Goal: Task Accomplishment & Management: Manage account settings

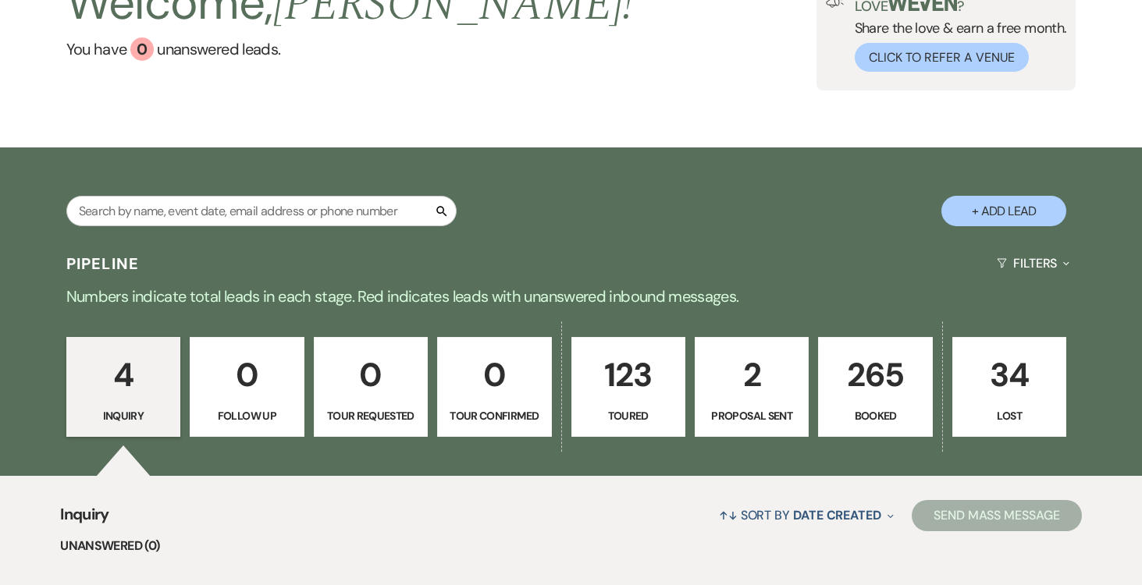
scroll to position [107, 0]
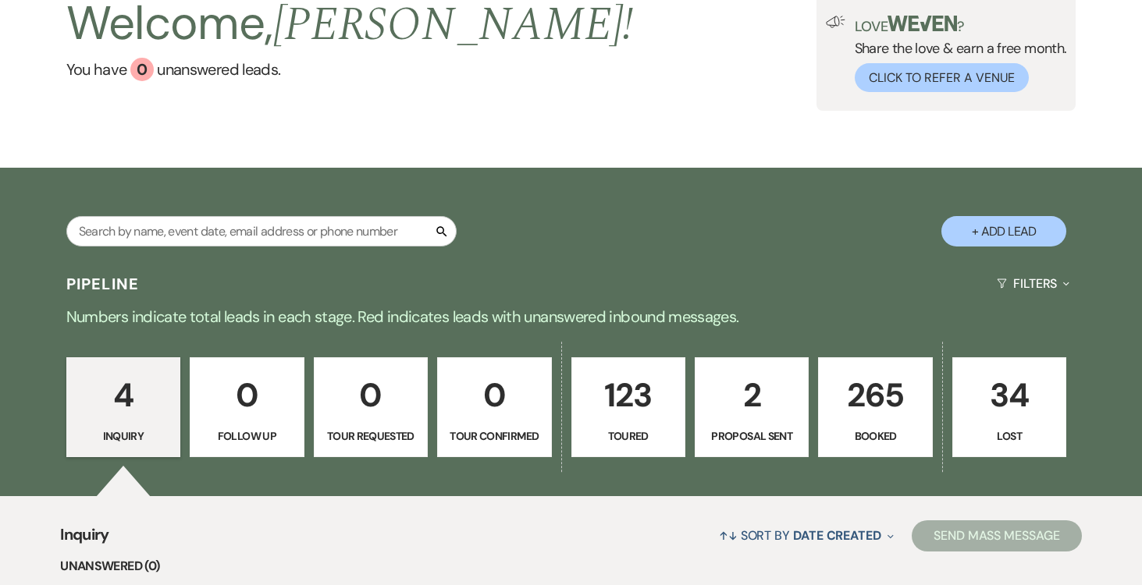
click at [736, 403] on p "2" at bounding box center [752, 395] width 94 height 52
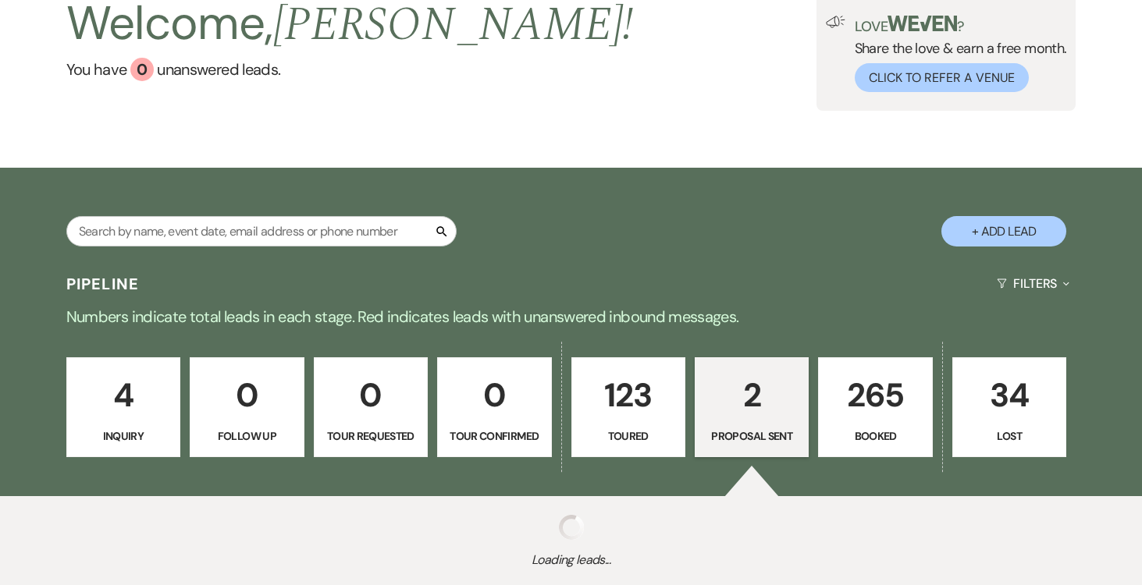
select select "6"
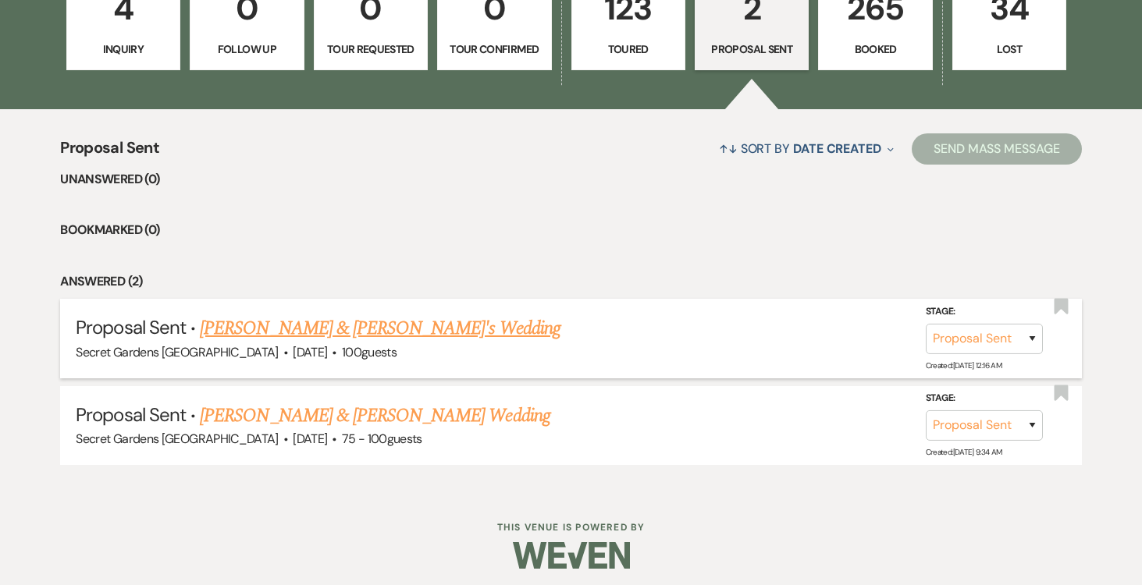
scroll to position [499, 0]
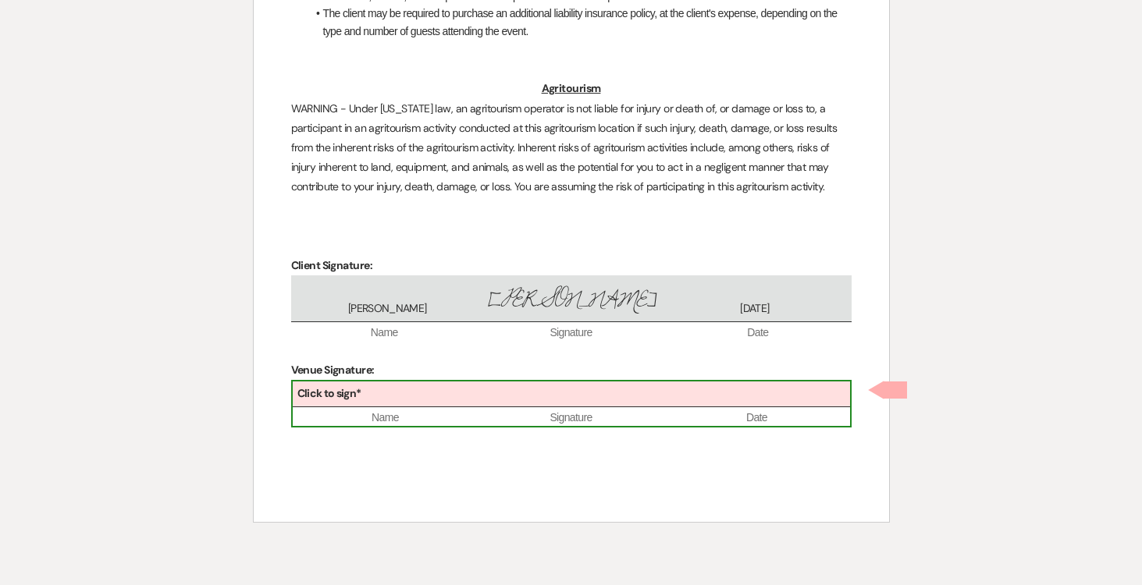
scroll to position [4373, 0]
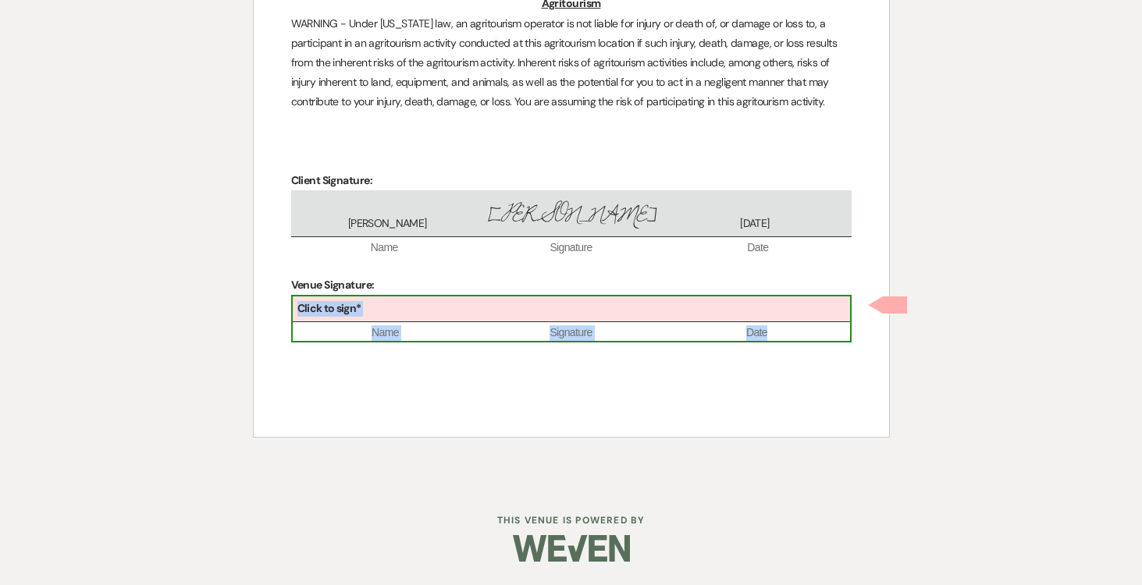
click at [482, 305] on div "Click to sign*" at bounding box center [571, 310] width 557 height 26
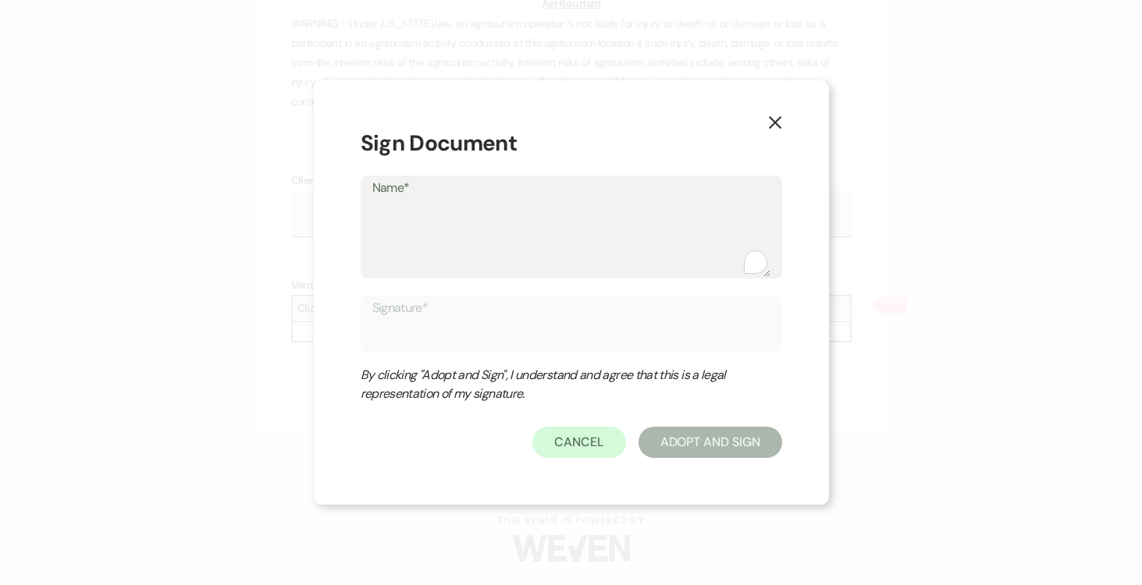
type textarea "J"
type input "J"
type textarea "Jo"
type input "Jo"
type textarea "Jos"
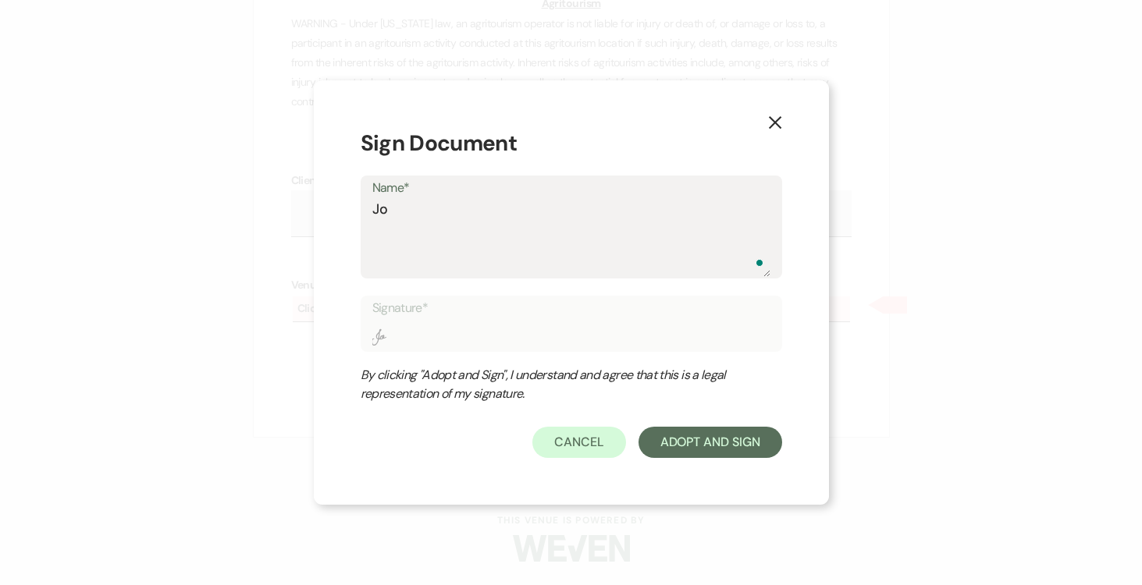
type input "Jos"
type textarea "Jose"
type input "Jose"
type textarea "Josep"
type input "Josep"
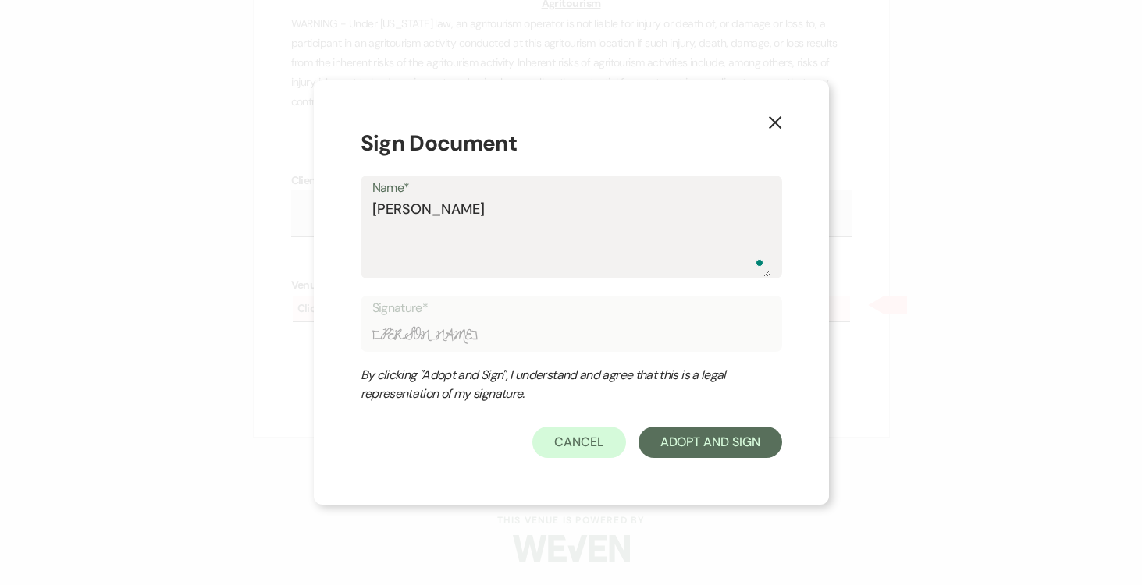
type textarea "Joseph"
type input "Joseph"
type textarea "Joseph"
type input "Joseph"
type textarea "Joseph D"
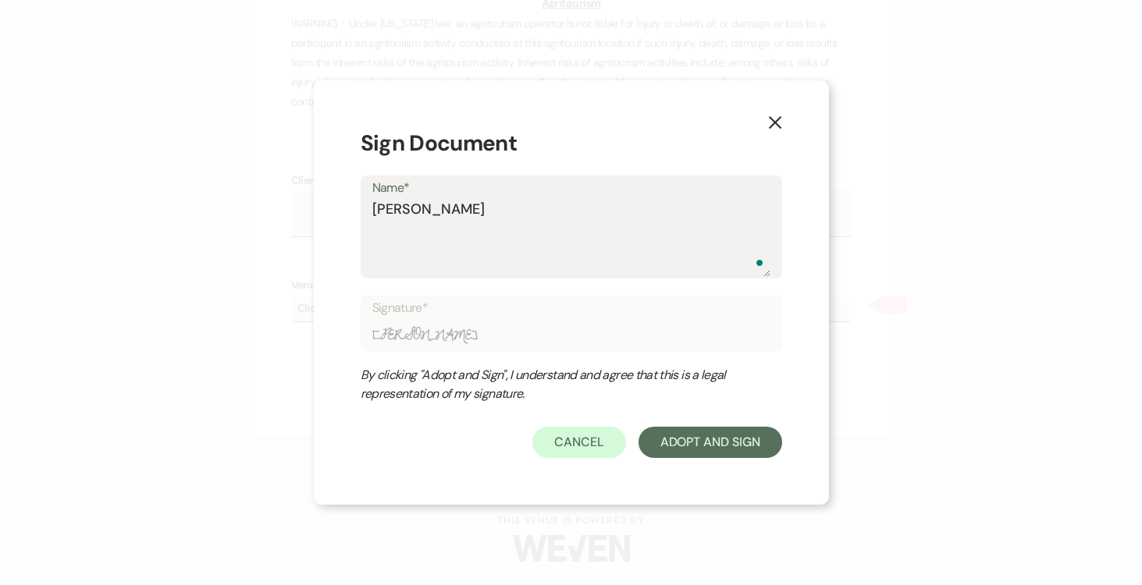
type input "Joseph D"
type textarea "Joseph Dy"
type input "Joseph Dy"
type textarea "Joseph D"
type input "Joseph D"
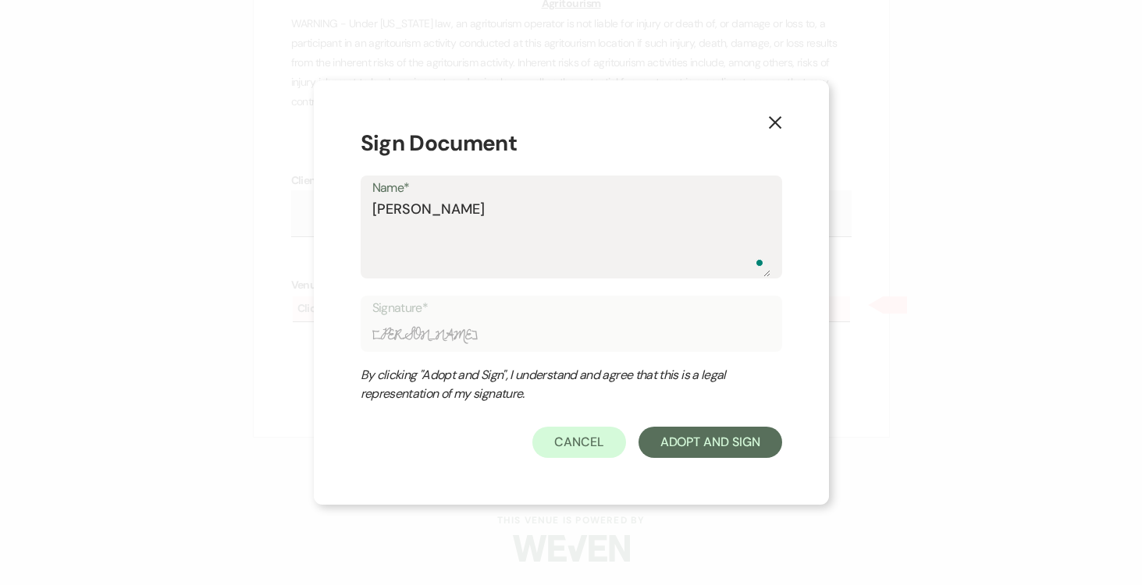
type textarea "Joseph Do"
type input "Joseph Do"
type textarea "Joseph Doy"
type input "Joseph Doy"
type textarea "Joseph Doyl"
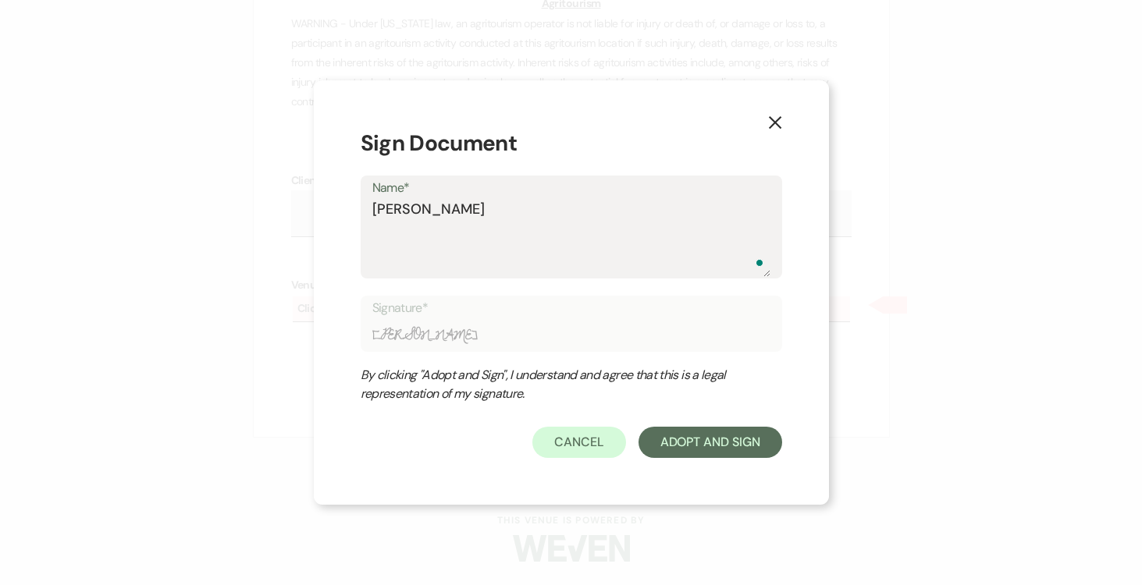
type input "Joseph Doyl"
type textarea "Joseph Doyle"
type input "Joseph Doyle"
type textarea "Joseph Doyle"
drag, startPoint x: 716, startPoint y: 445, endPoint x: 705, endPoint y: 446, distance: 11.0
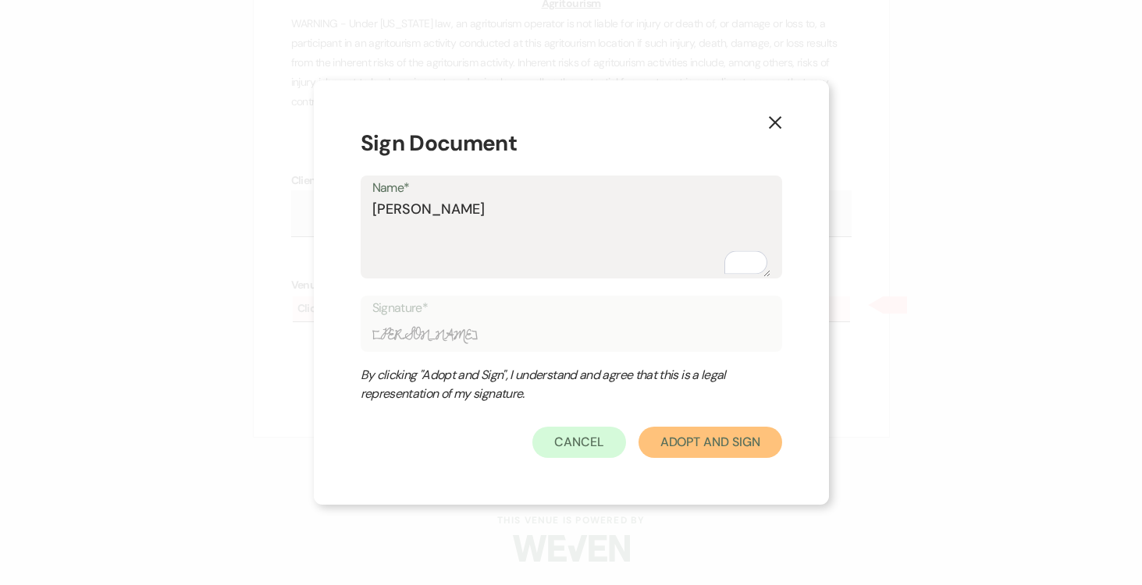
click at [716, 445] on button "Adopt And Sign" at bounding box center [710, 442] width 144 height 31
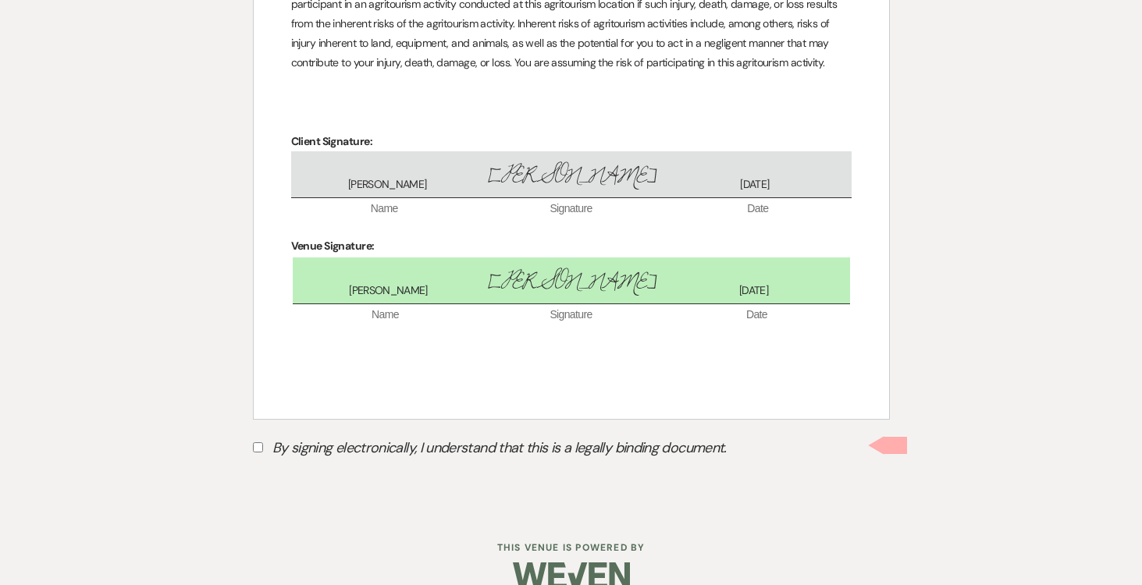
scroll to position [4439, 0]
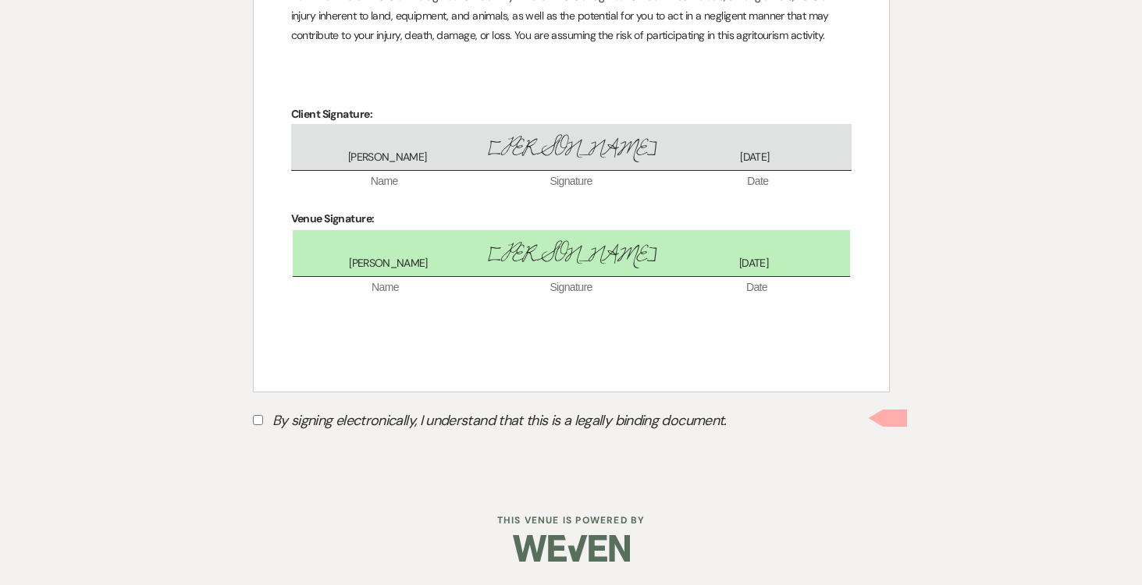
click at [255, 422] on input "By signing electronically, I understand that this is a legally binding document." at bounding box center [258, 420] width 10 height 10
checkbox input "true"
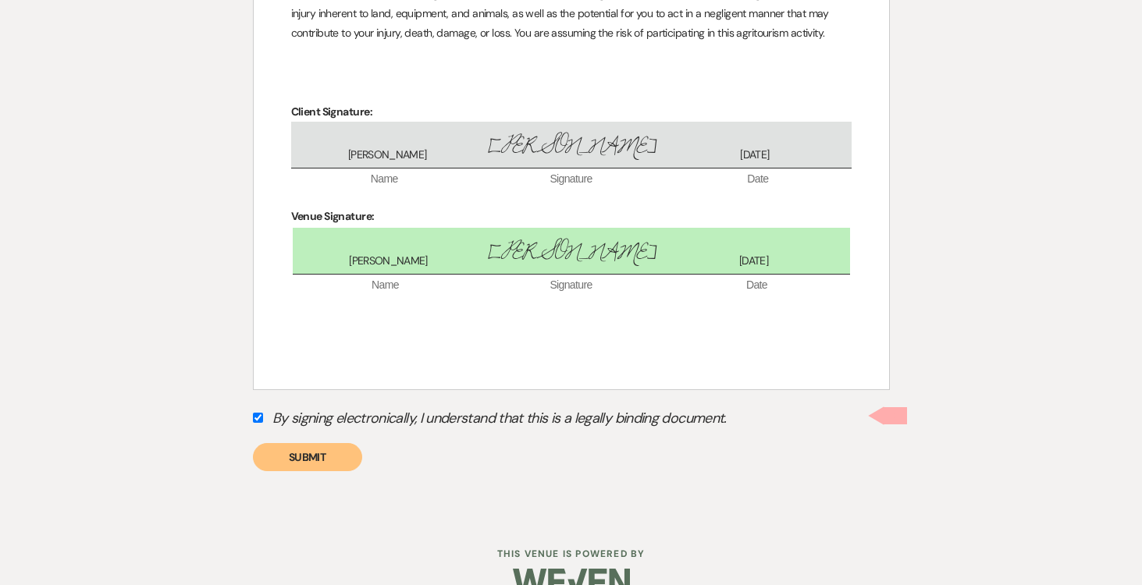
click at [279, 467] on button "Submit" at bounding box center [307, 457] width 109 height 28
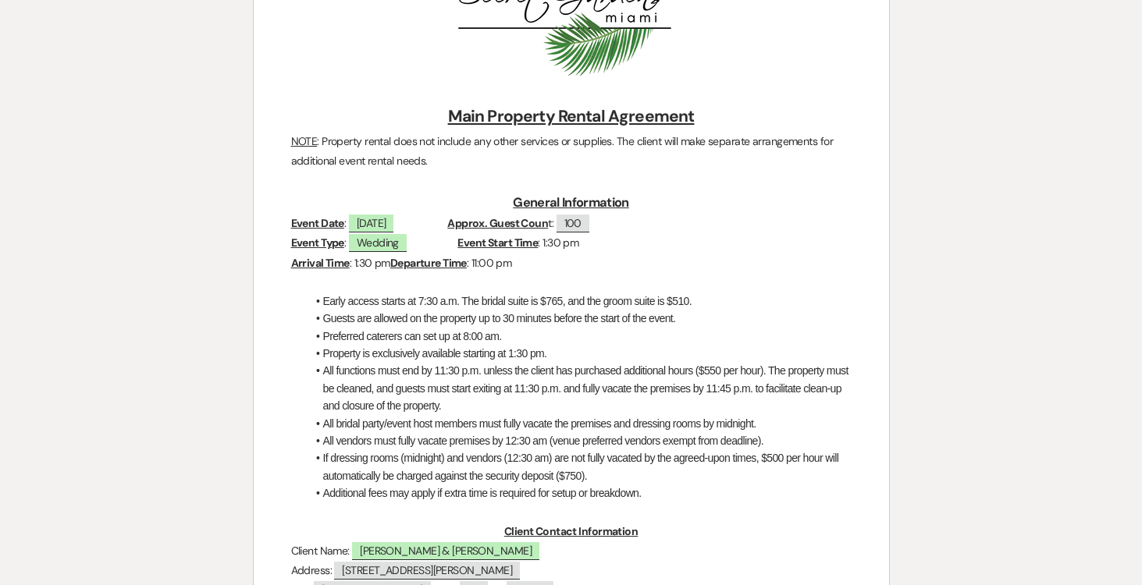
scroll to position [0, 0]
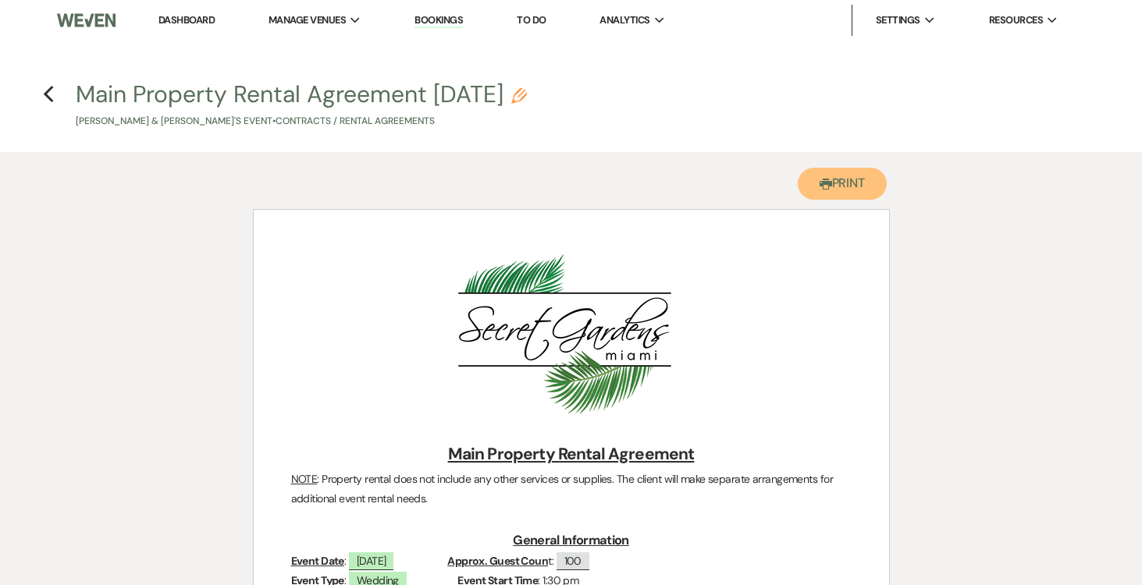
drag, startPoint x: 854, startPoint y: 189, endPoint x: 823, endPoint y: 408, distance: 221.4
click at [853, 187] on button "Printer Print" at bounding box center [842, 184] width 90 height 32
click at [51, 91] on icon "Previous" at bounding box center [49, 94] width 12 height 19
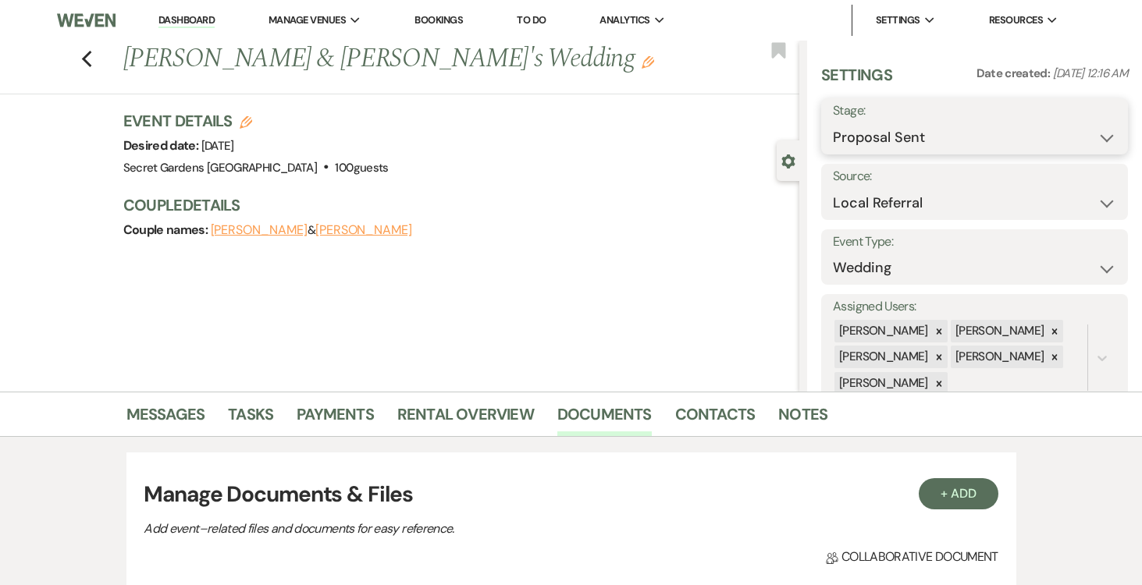
click at [1105, 137] on select "Inquiry Follow Up Tour Requested Tour Confirmed Toured Proposal Sent Booked Lost" at bounding box center [974, 138] width 283 height 30
select select "7"
click at [833, 123] on select "Inquiry Follow Up Tour Requested Tour Confirmed Toured Proposal Sent Booked Lost" at bounding box center [974, 138] width 283 height 30
click at [1097, 126] on button "Save" at bounding box center [1095, 126] width 63 height 31
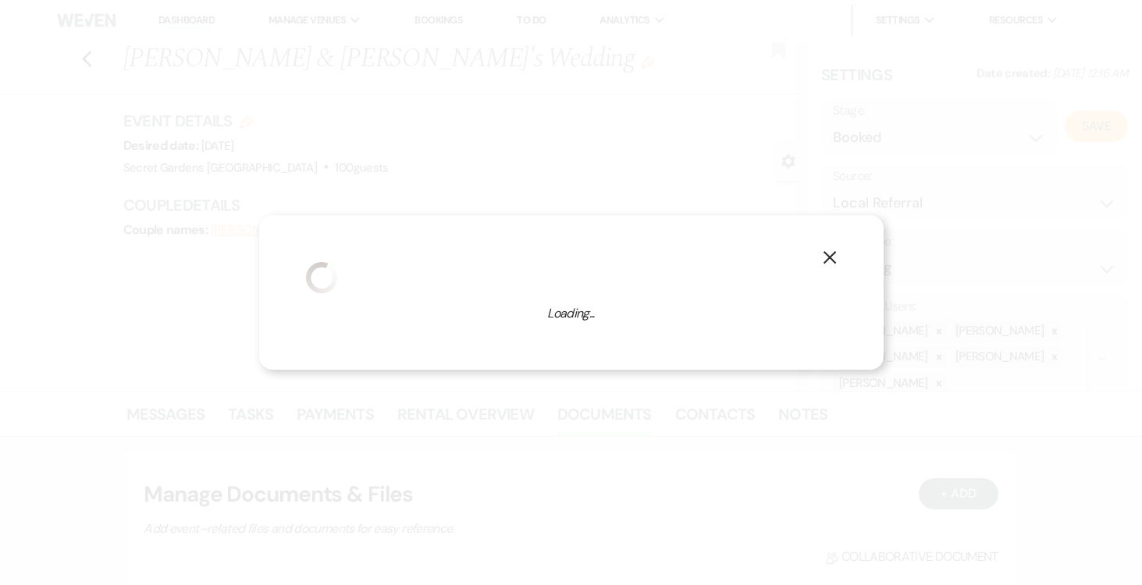
select select "1"
select select "834"
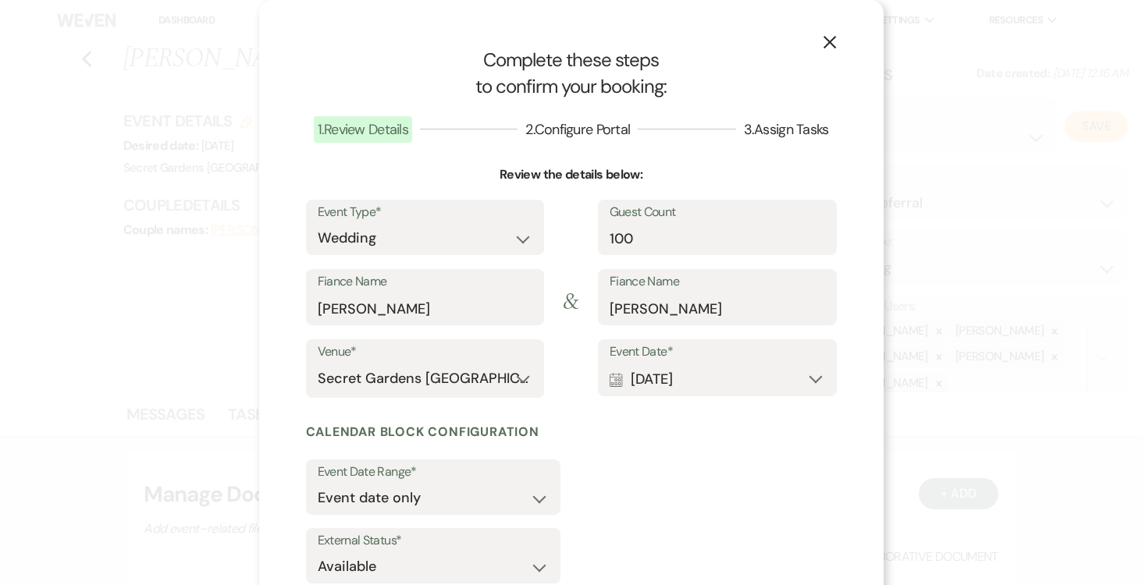
scroll to position [103, 0]
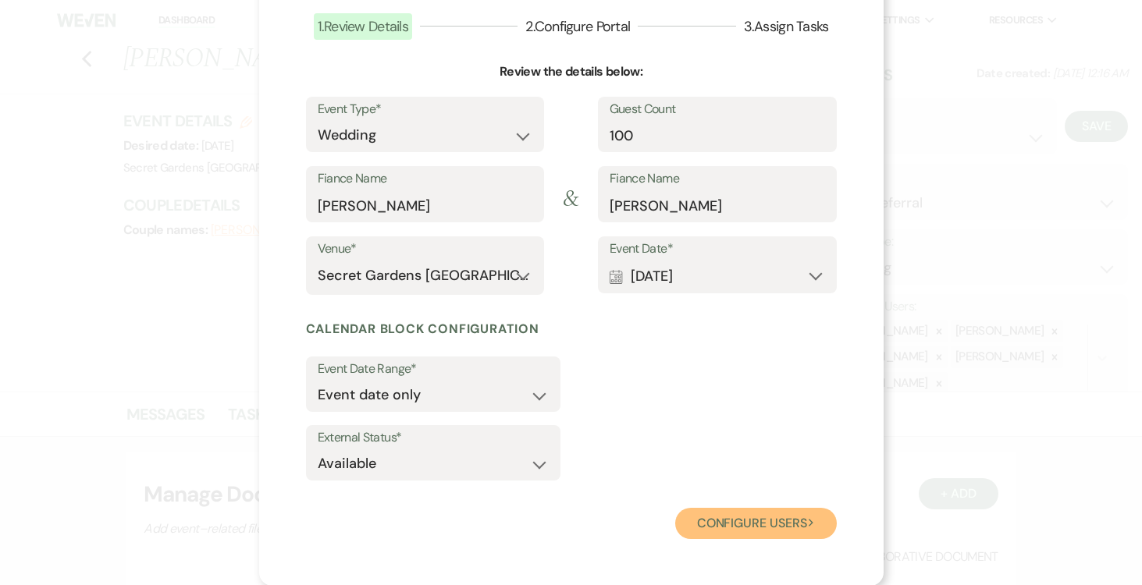
click at [744, 520] on button "Configure users Next" at bounding box center [756, 523] width 162 height 31
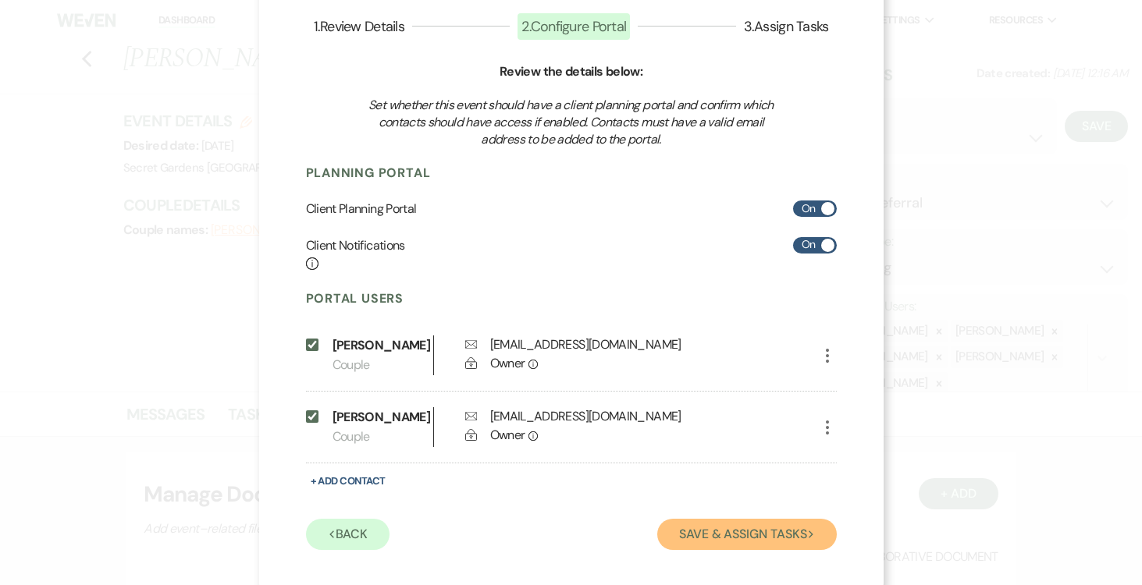
click at [748, 549] on button "Save & Assign Tasks Next" at bounding box center [746, 534] width 179 height 31
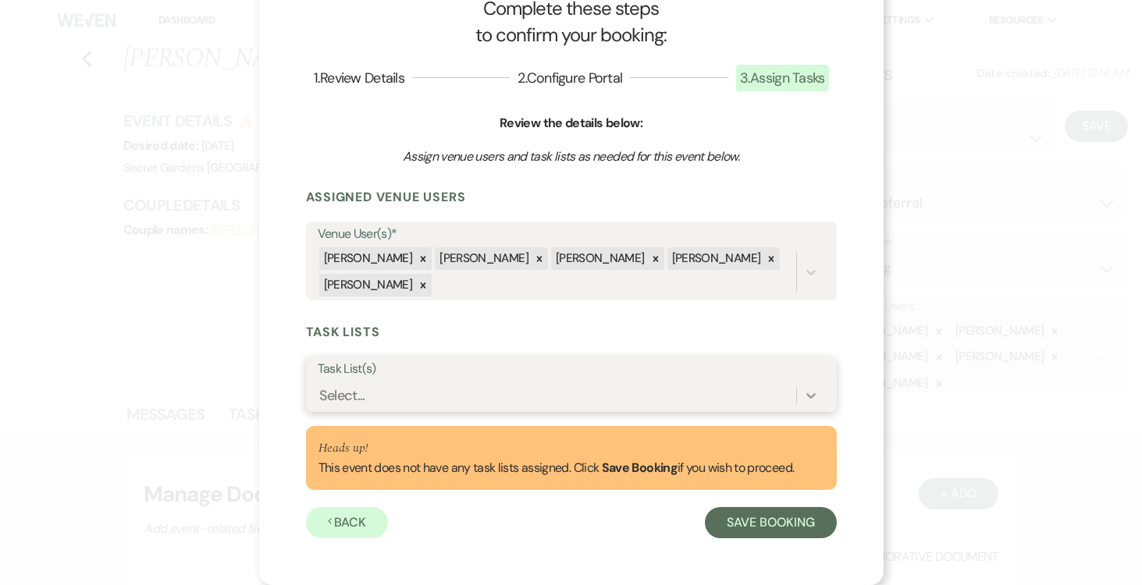
click at [812, 392] on icon at bounding box center [811, 396] width 16 height 16
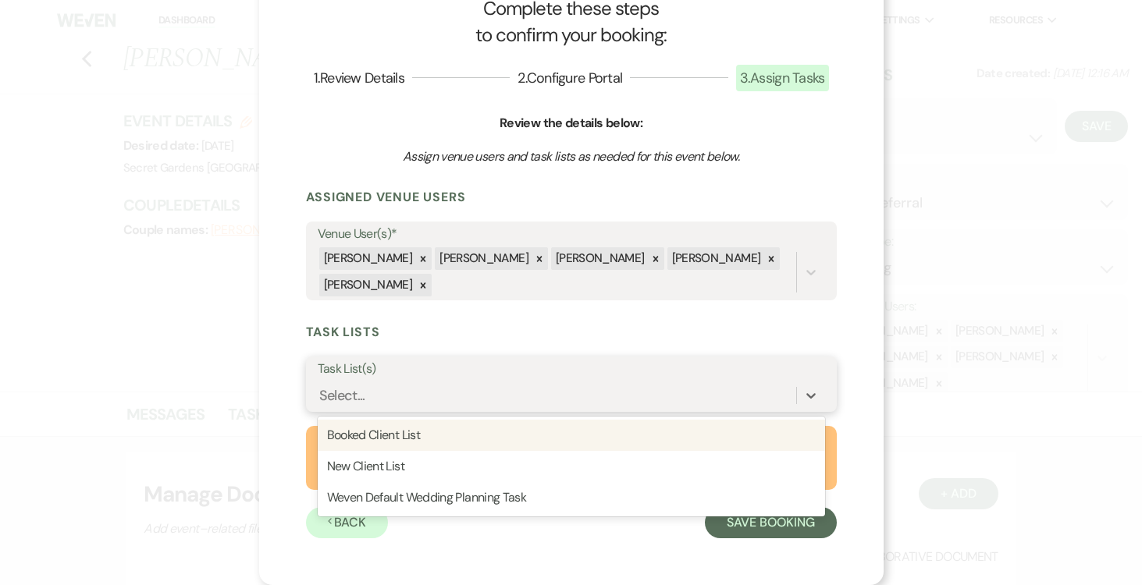
click at [749, 426] on div "Booked Client List" at bounding box center [571, 435] width 507 height 31
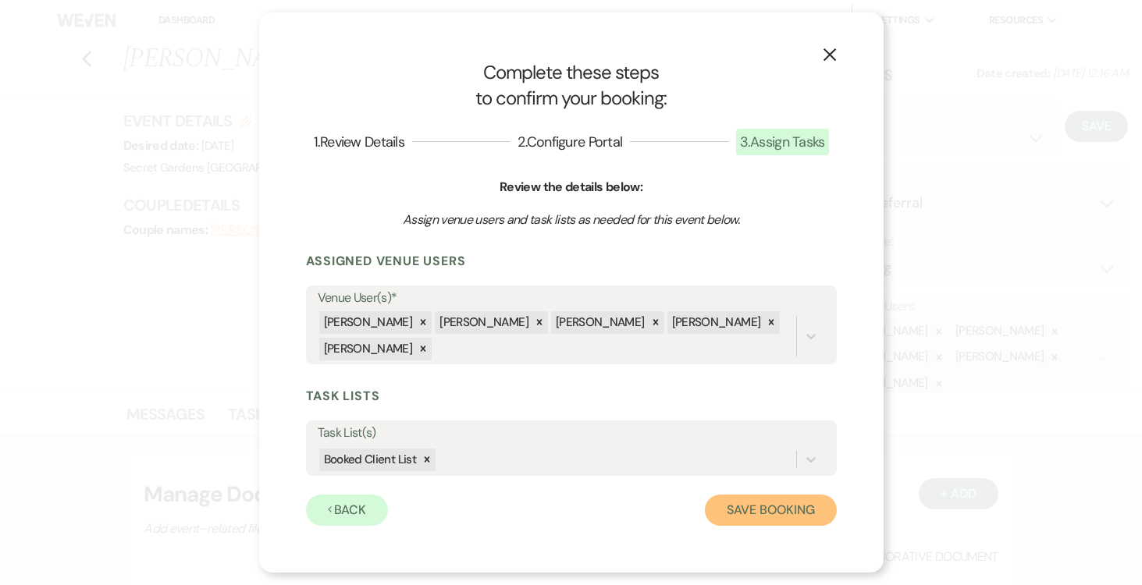
click at [765, 509] on button "Save Booking" at bounding box center [770, 510] width 131 height 31
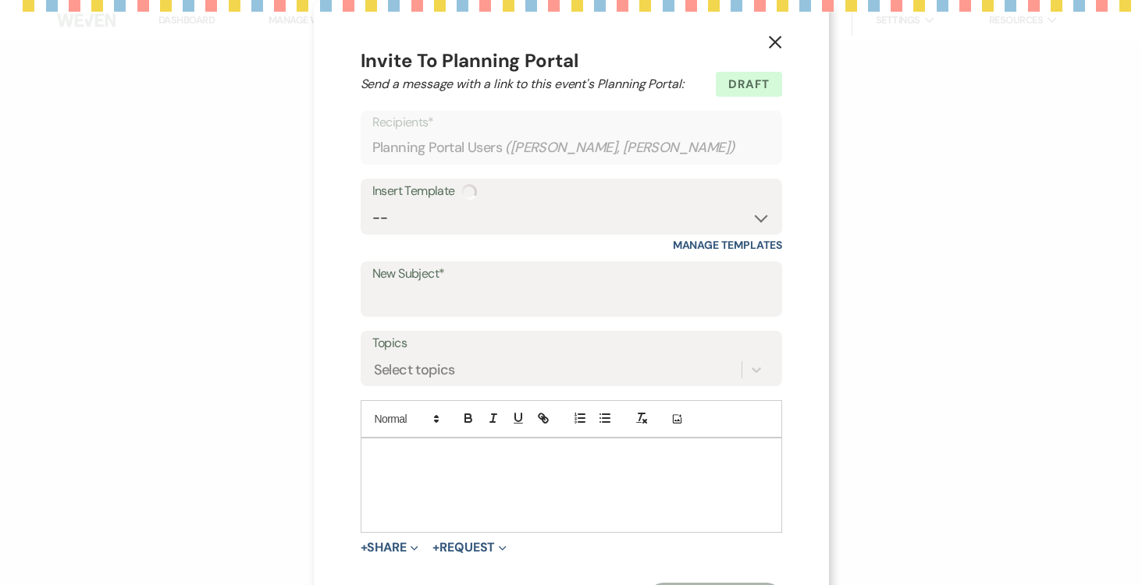
select select "14"
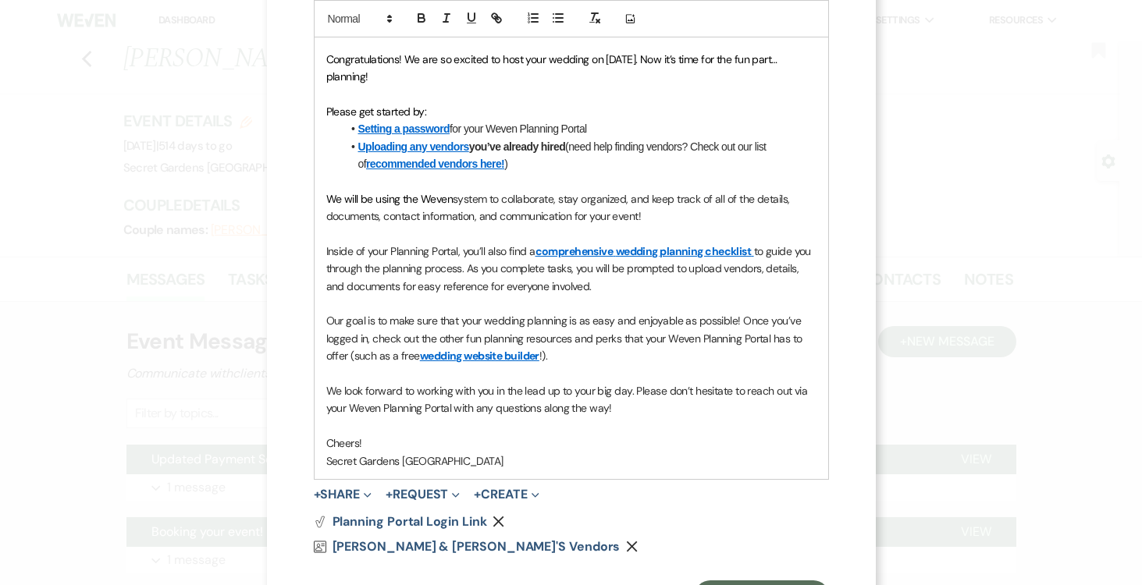
scroll to position [505, 0]
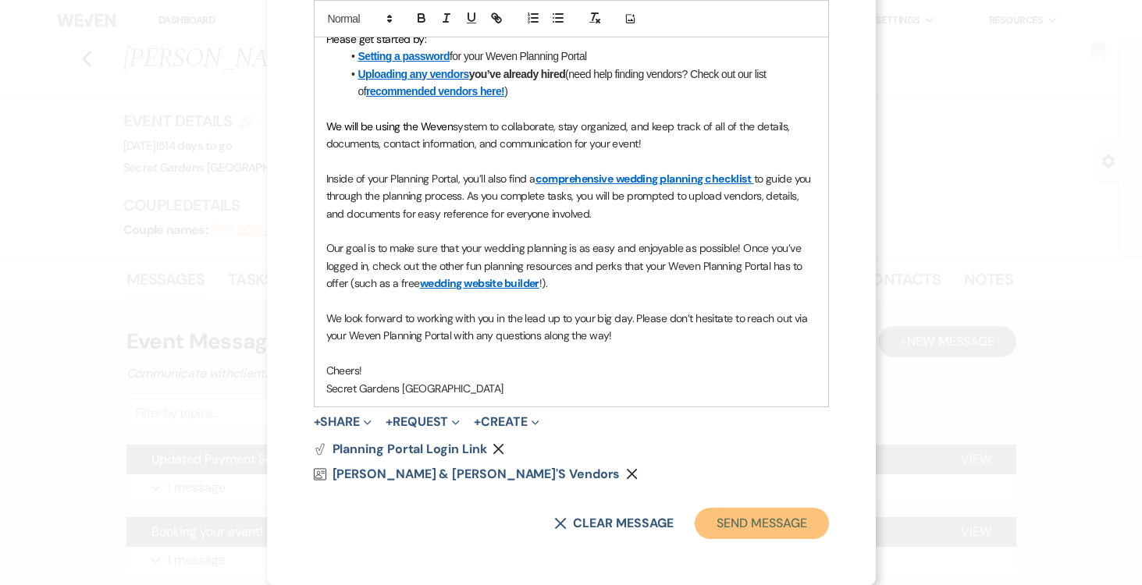
click at [758, 530] on button "Send Message" at bounding box center [760, 523] width 133 height 31
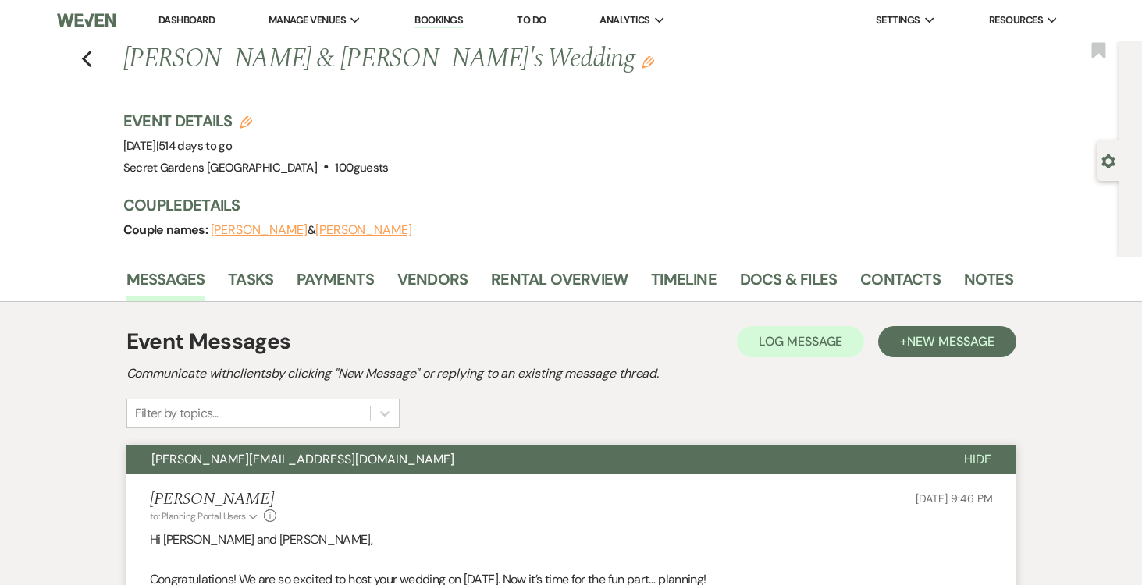
click at [1105, 155] on icon "Gear" at bounding box center [1108, 161] width 14 height 14
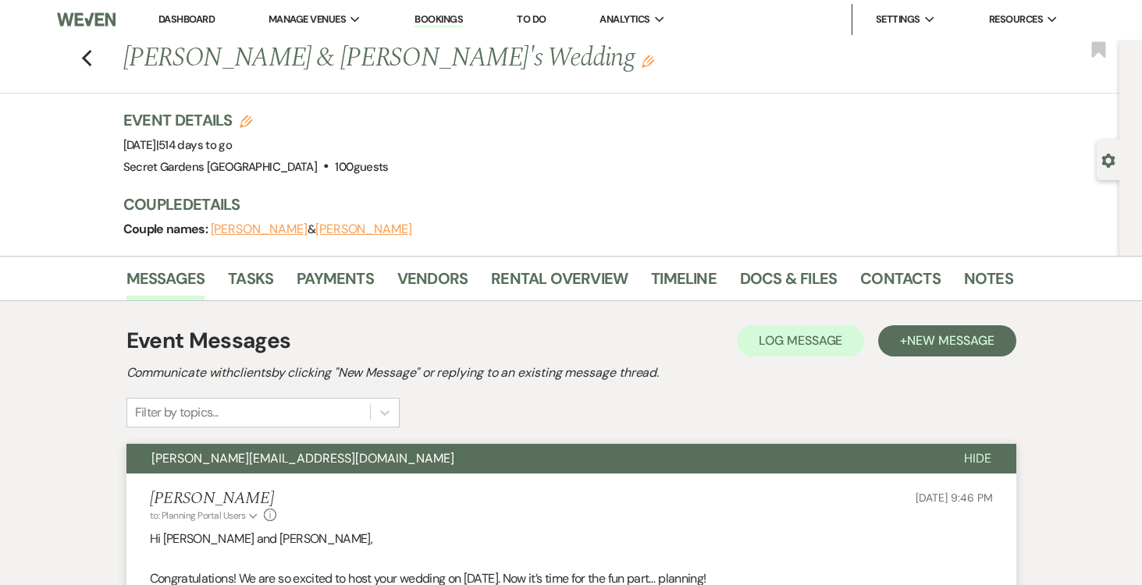
select select "20"
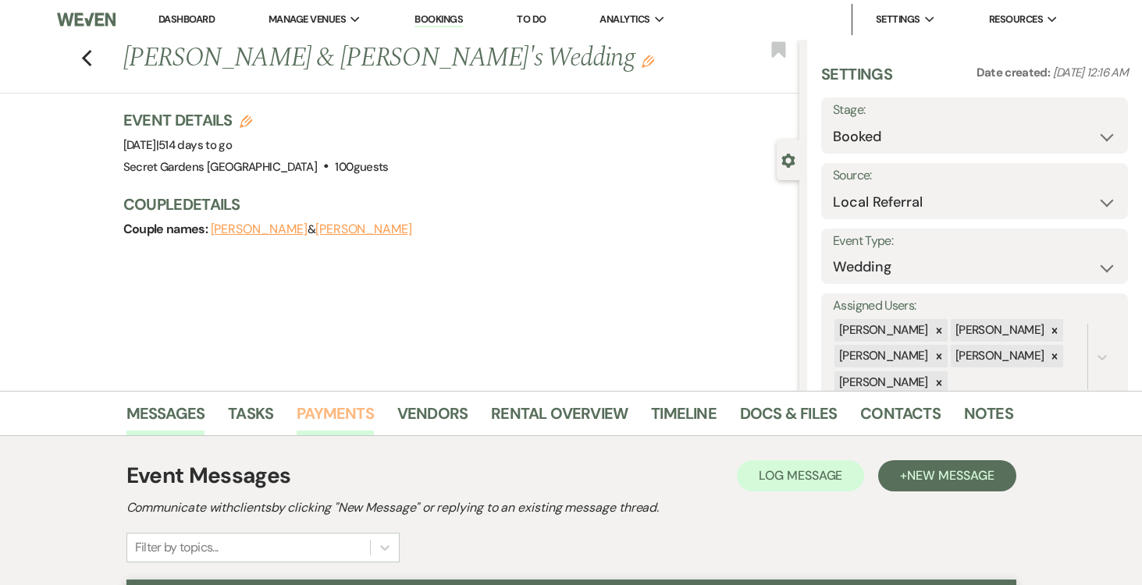
click at [327, 410] on link "Payments" at bounding box center [335, 418] width 77 height 34
